Goal: Task Accomplishment & Management: Manage account settings

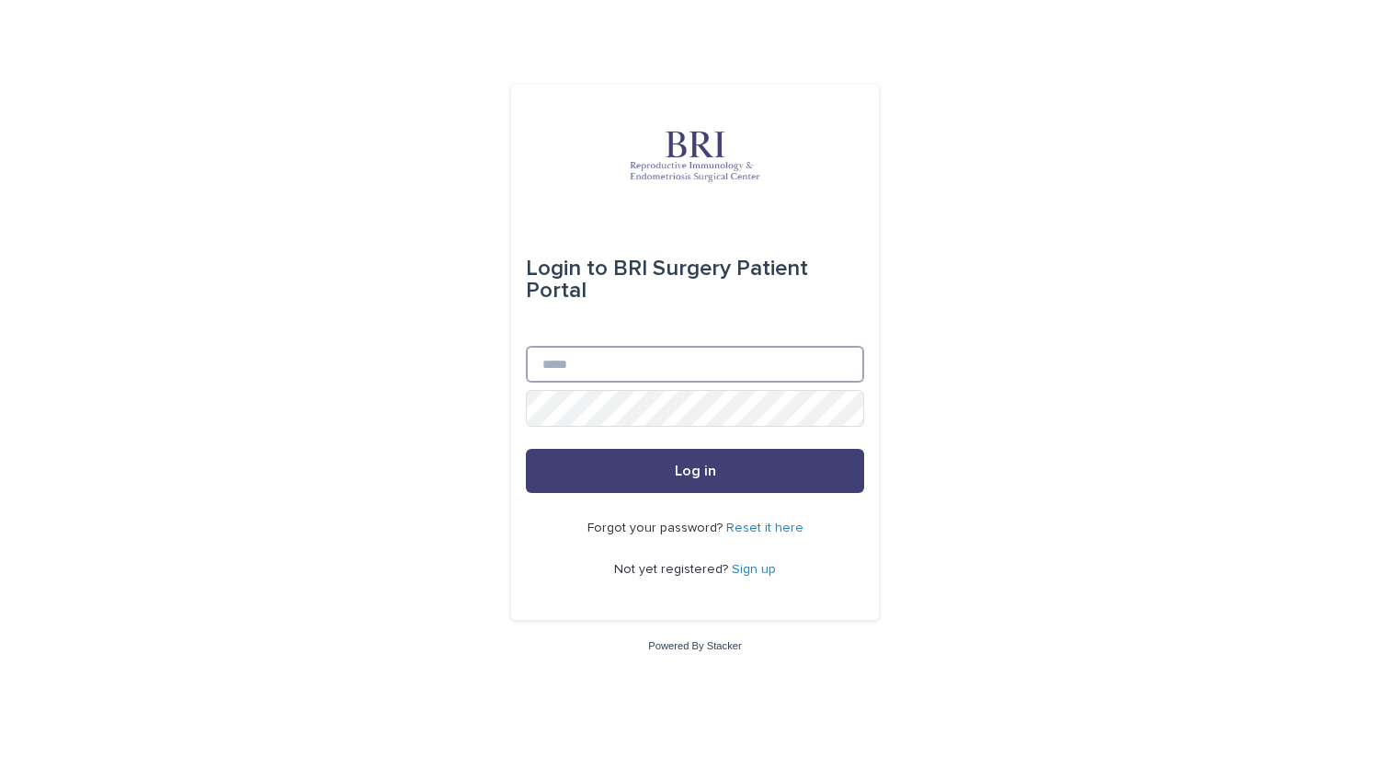
click at [672, 376] on input "Email" at bounding box center [695, 364] width 338 height 37
type input "**********"
click at [526, 449] on button "Log in" at bounding box center [695, 471] width 338 height 44
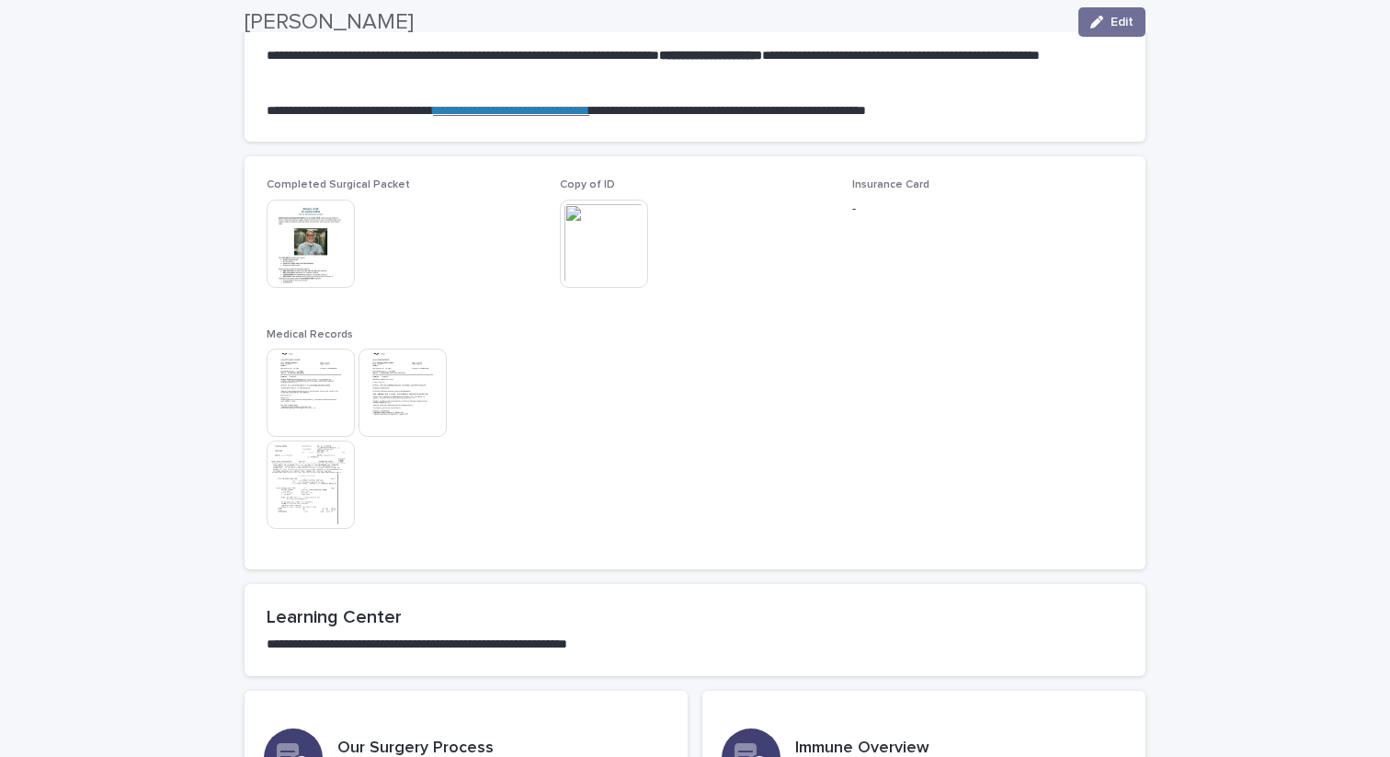
scroll to position [1432, 0]
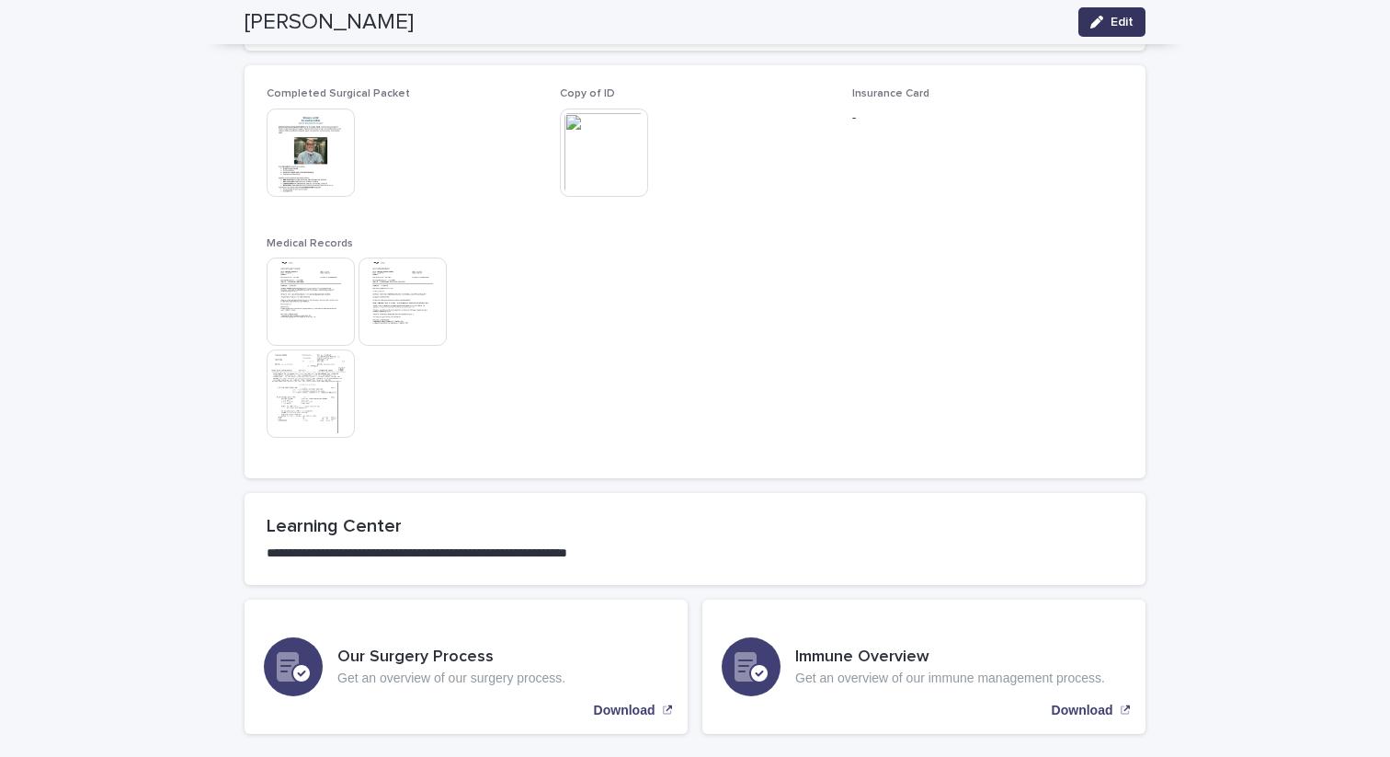
click at [1105, 30] on button "Edit" at bounding box center [1111, 21] width 67 height 29
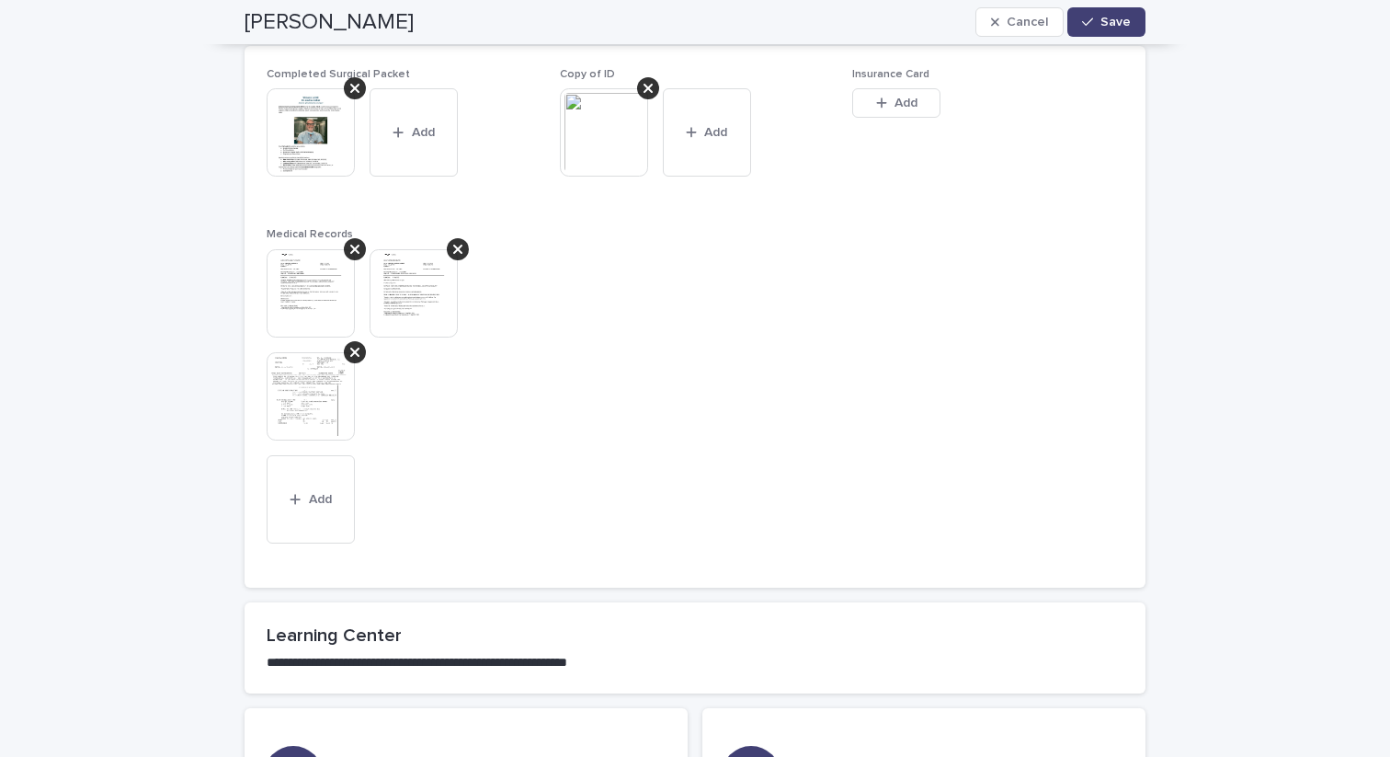
scroll to position [1410, 0]
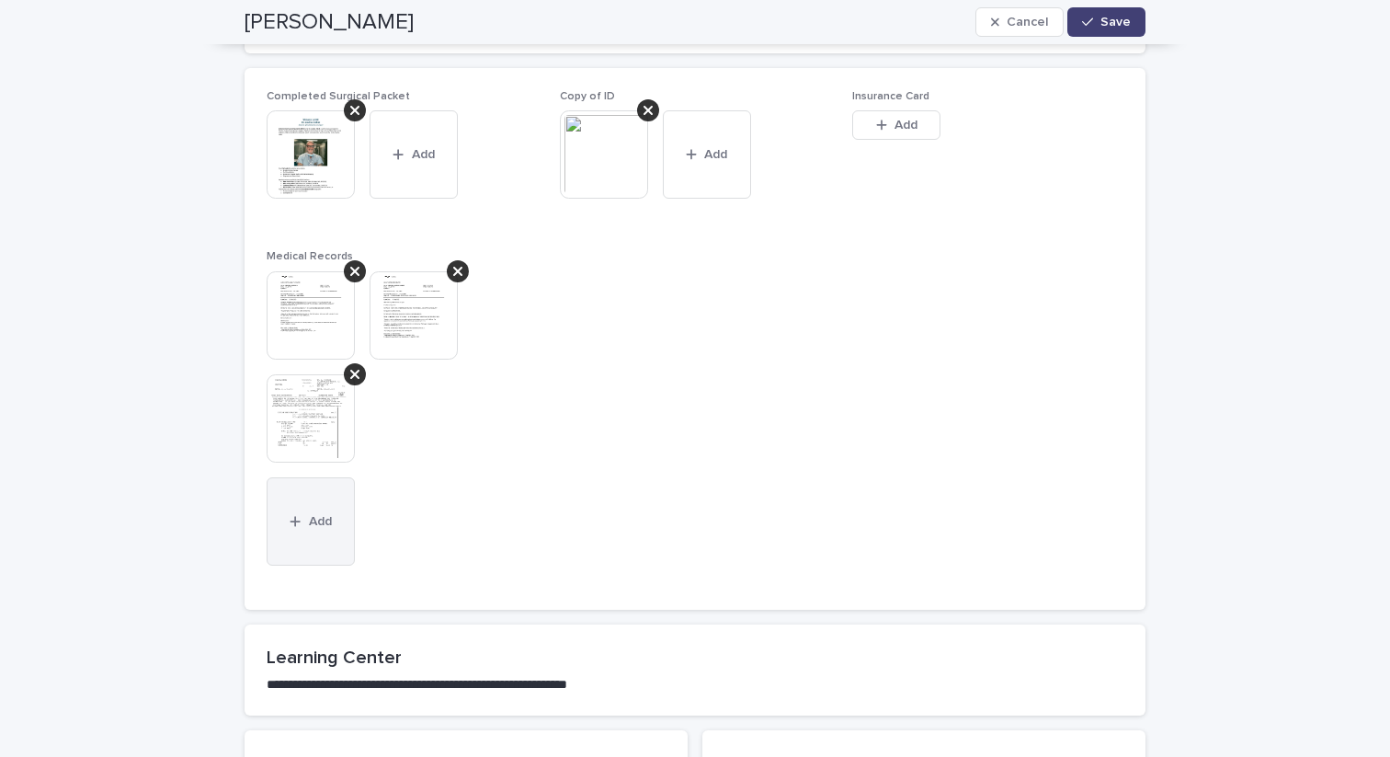
click at [312, 521] on span "Add" at bounding box center [320, 521] width 23 height 13
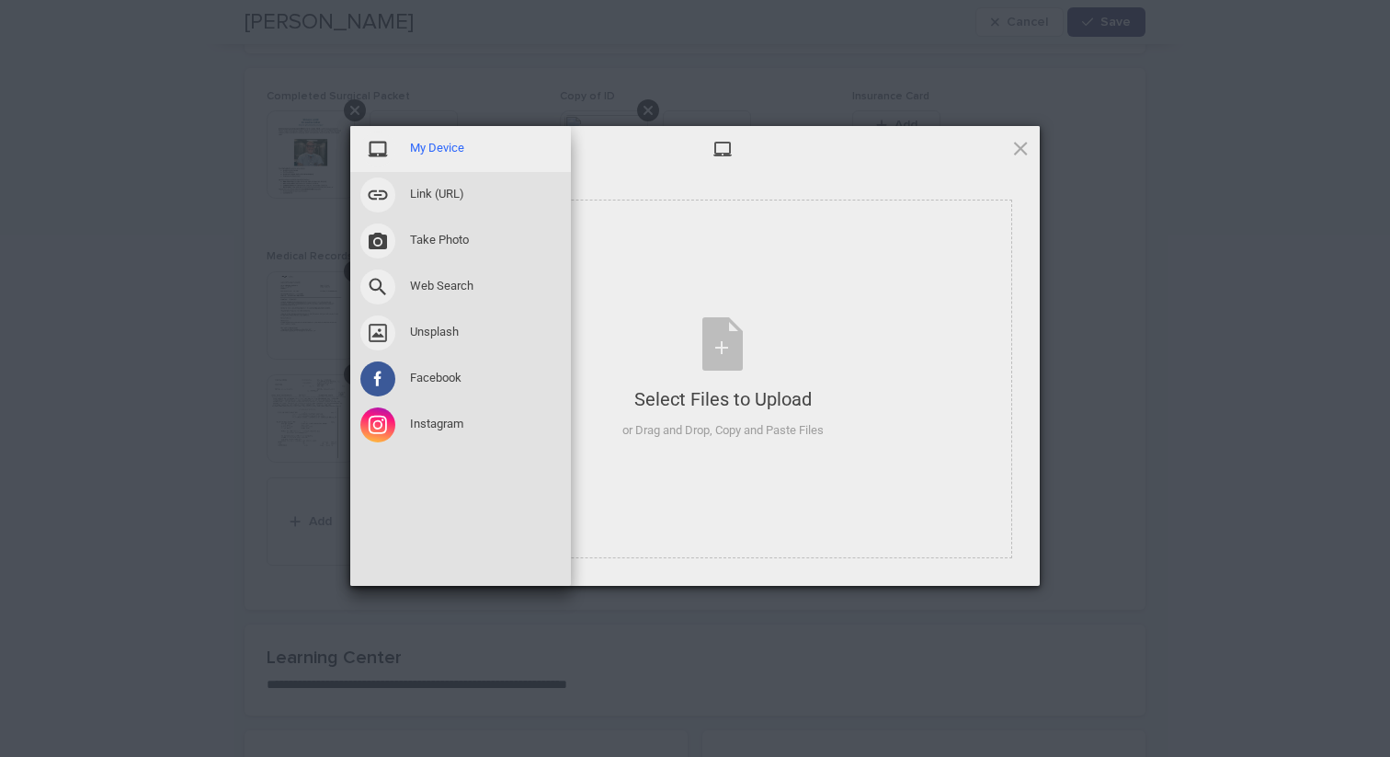
click at [429, 147] on span "My Device" at bounding box center [437, 148] width 54 height 17
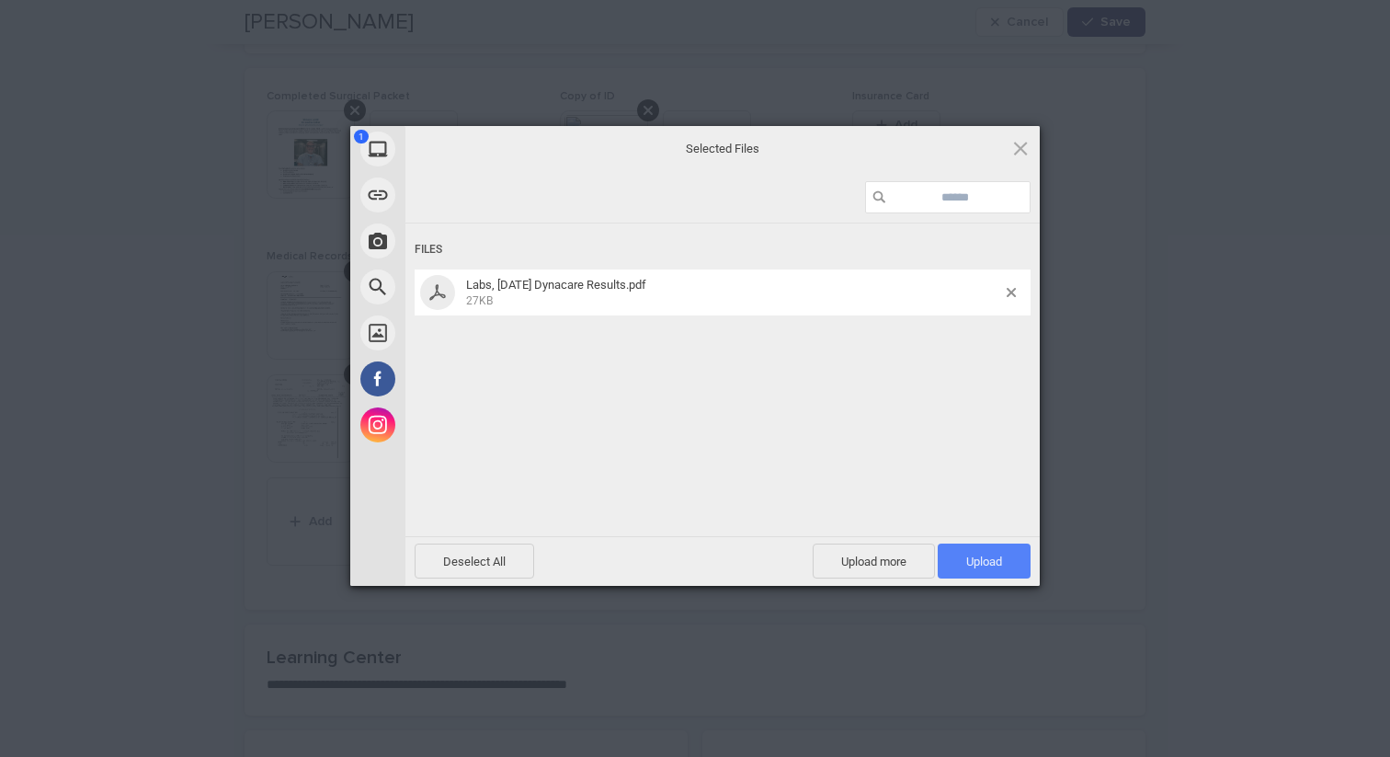
click at [985, 566] on span "Upload 1" at bounding box center [984, 561] width 36 height 14
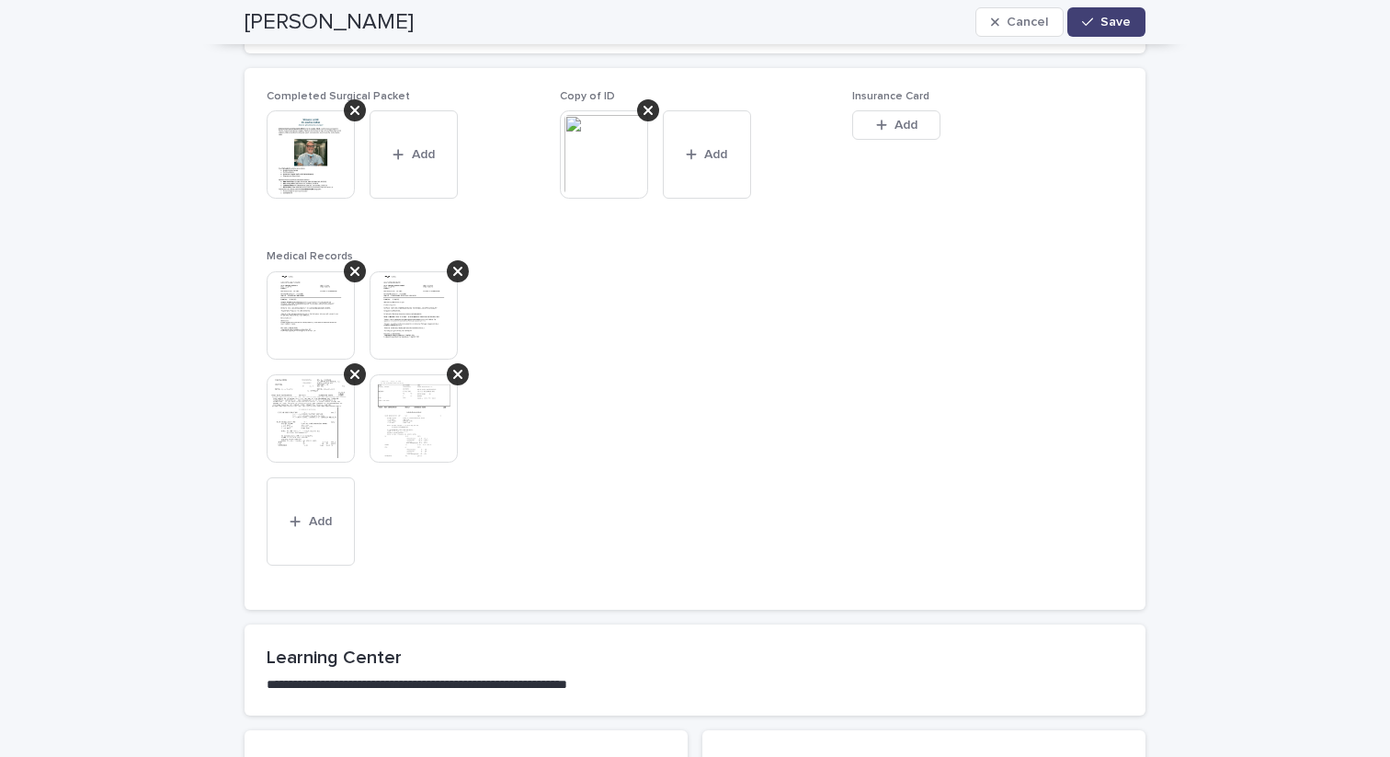
click at [409, 426] on img at bounding box center [414, 418] width 88 height 88
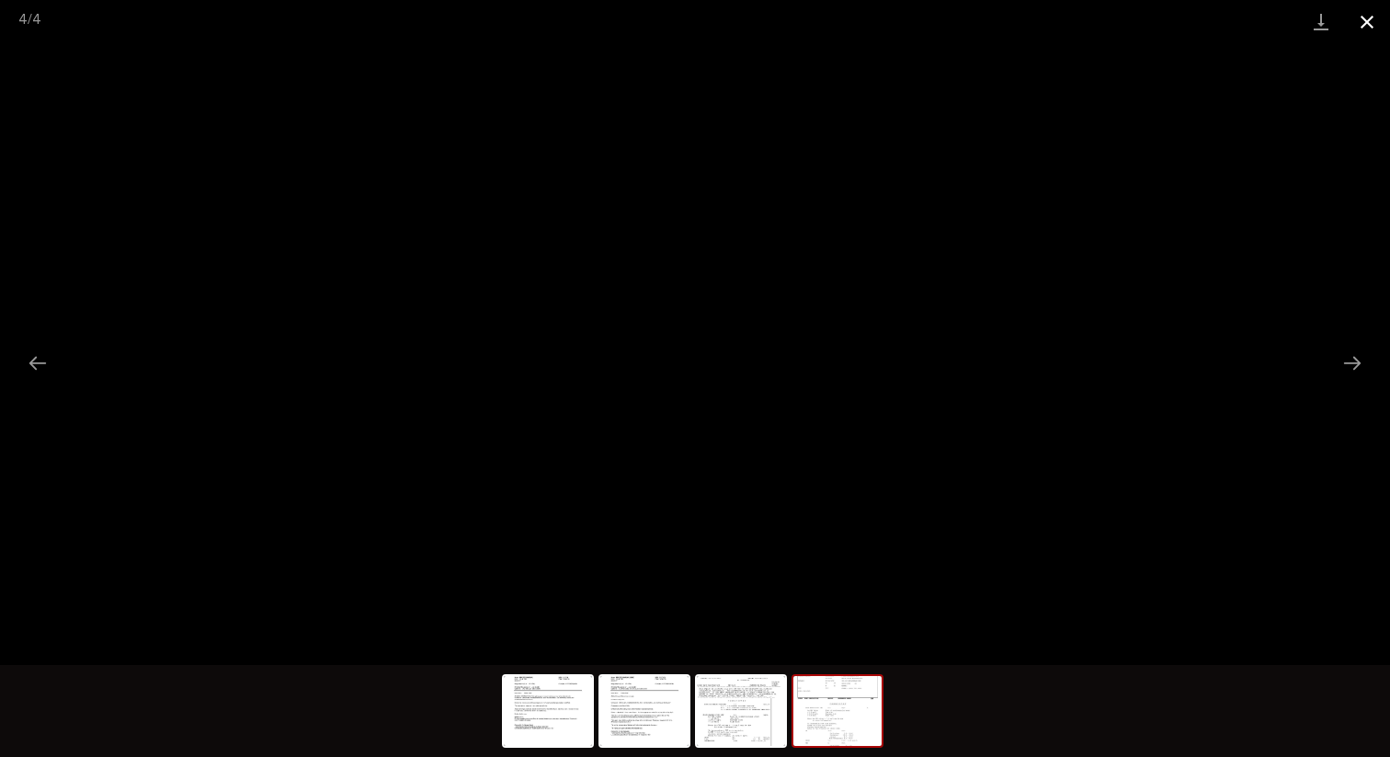
click at [1361, 17] on button "Close gallery" at bounding box center [1367, 21] width 46 height 43
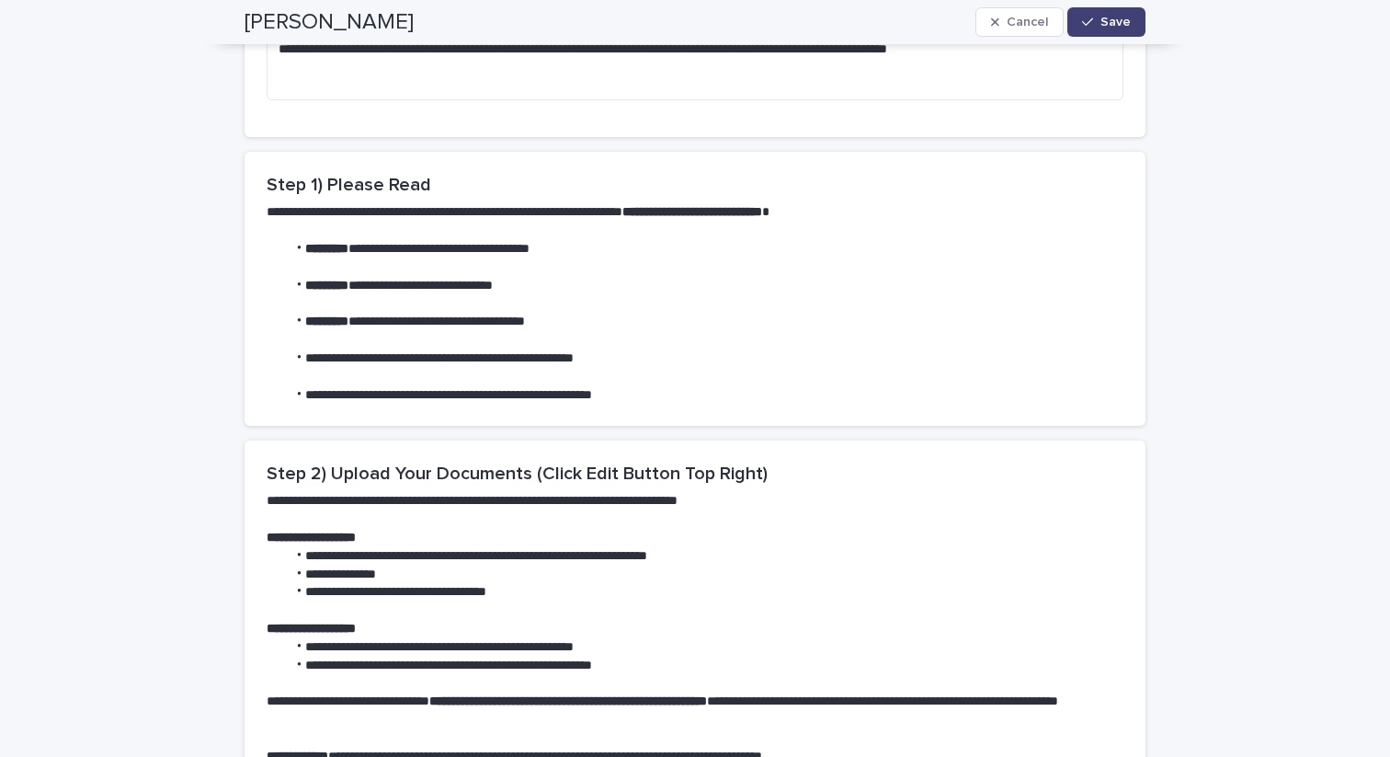
scroll to position [0, 0]
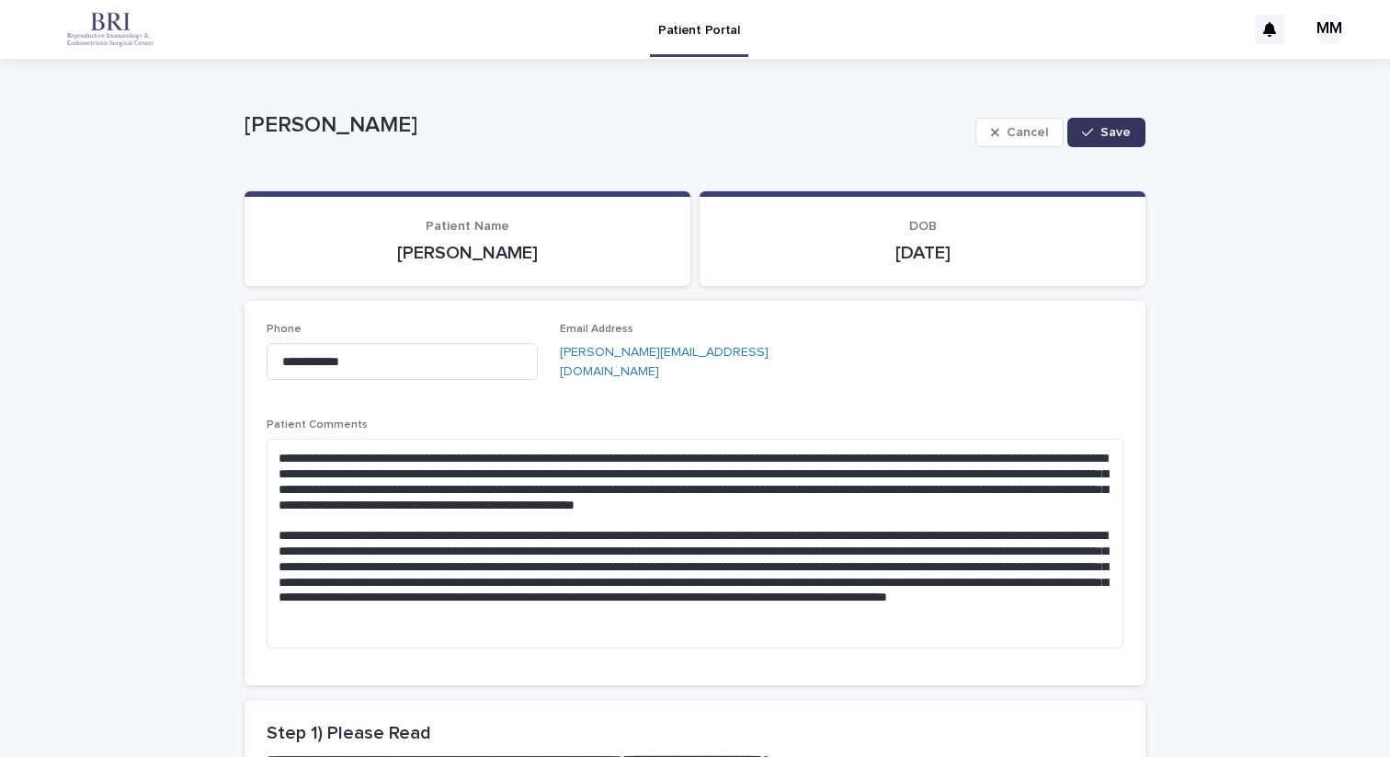
click at [1112, 131] on span "Save" at bounding box center [1116, 132] width 30 height 13
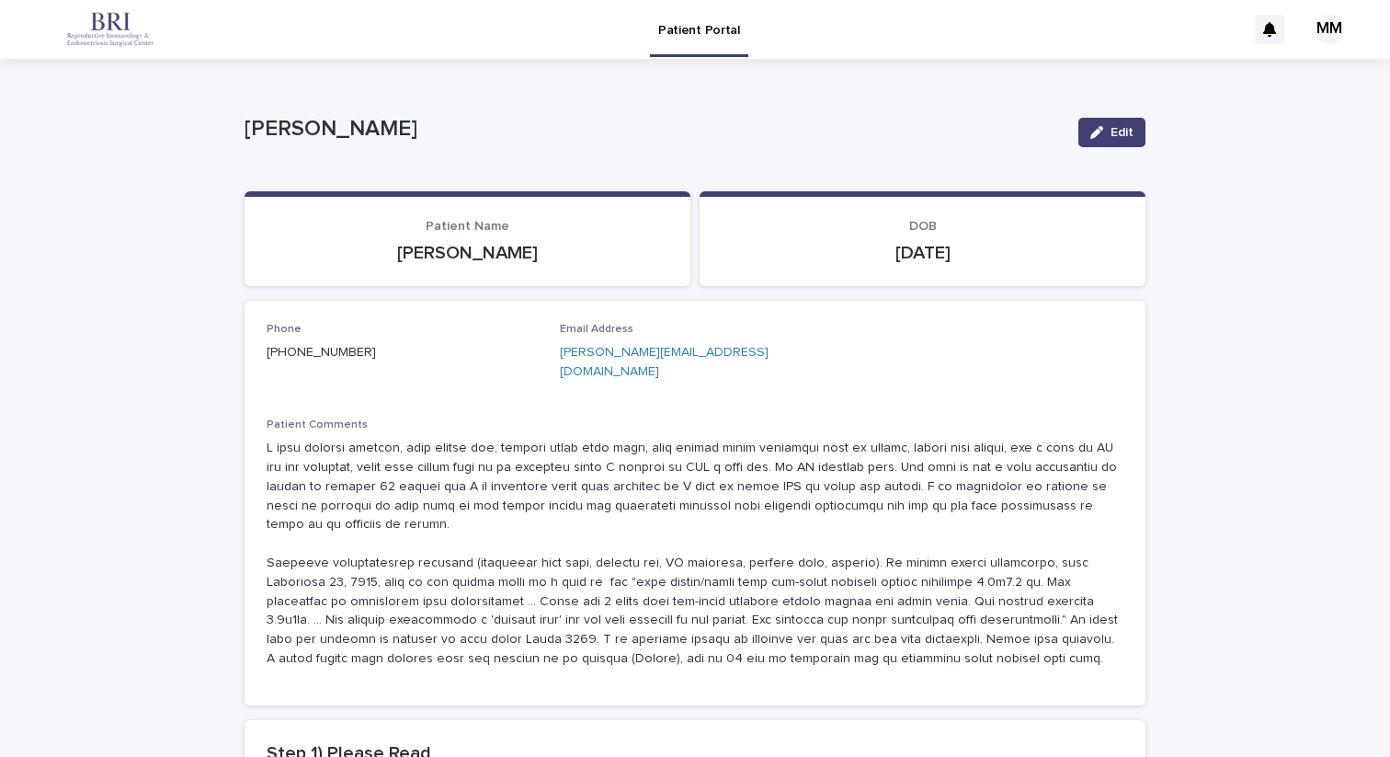
click at [1331, 30] on div "MM" at bounding box center [1329, 29] width 29 height 29
click at [1288, 80] on p "Log Out" at bounding box center [1312, 78] width 116 height 31
